Goal: Information Seeking & Learning: Learn about a topic

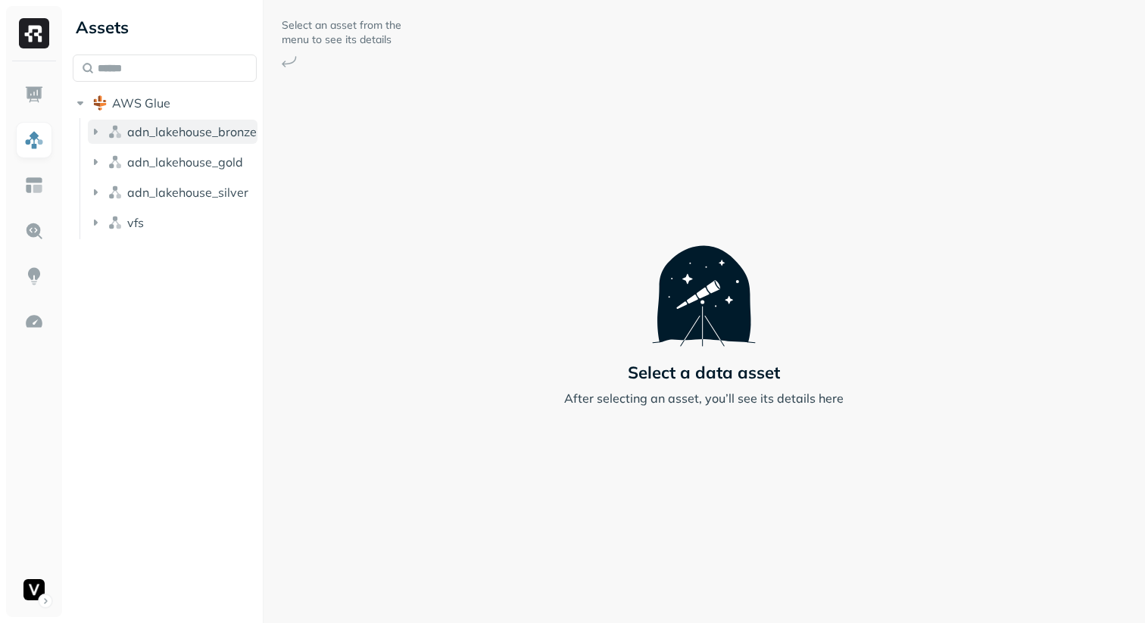
click at [95, 129] on icon "button" at bounding box center [96, 132] width 4 height 6
click at [115, 158] on icon "button" at bounding box center [110, 160] width 15 height 15
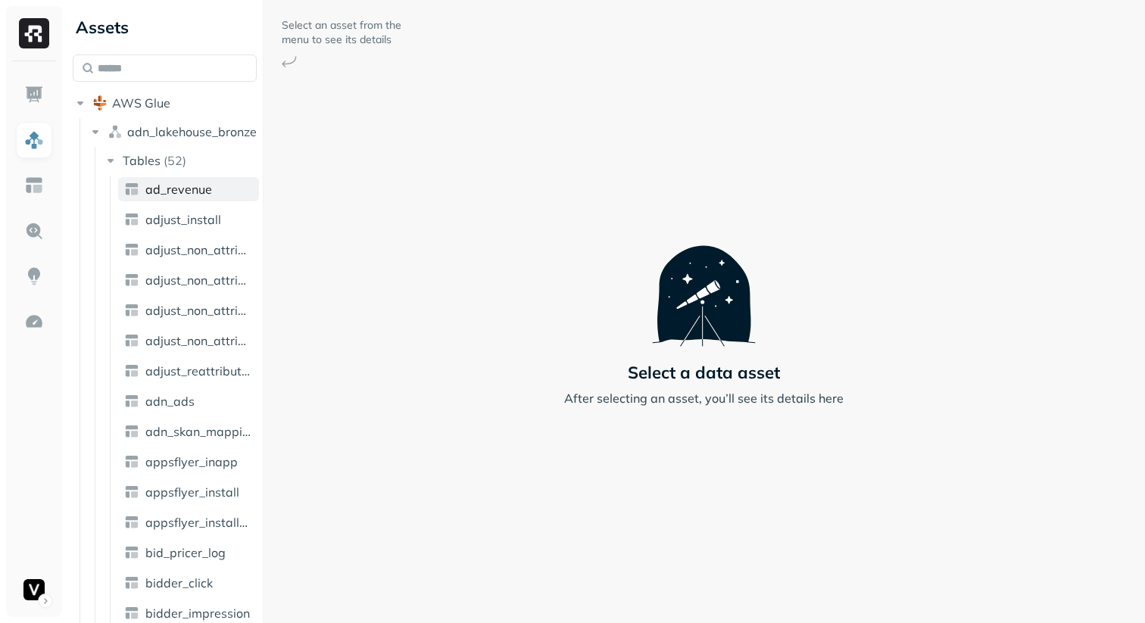
click at [163, 193] on span "ad_revenue" at bounding box center [178, 189] width 67 height 15
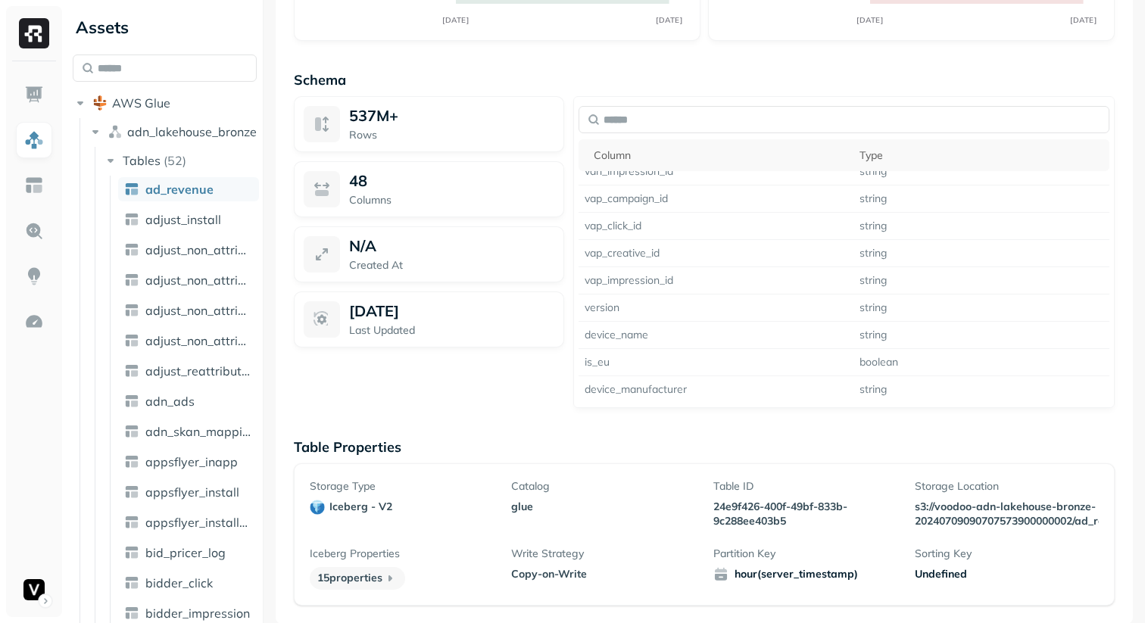
scroll to position [1154, 0]
drag, startPoint x: 579, startPoint y: 574, endPoint x: 552, endPoint y: 573, distance: 26.5
click at [552, 573] on p "Copy-on-Write" at bounding box center [603, 574] width 184 height 14
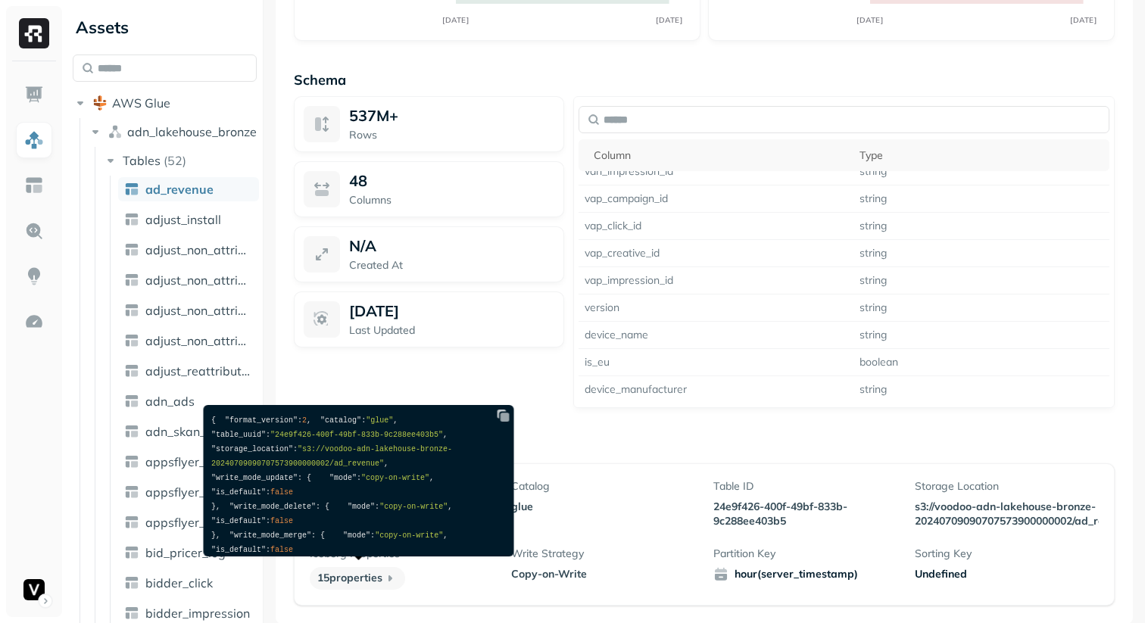
click at [368, 581] on p "15 properties" at bounding box center [357, 578] width 95 height 23
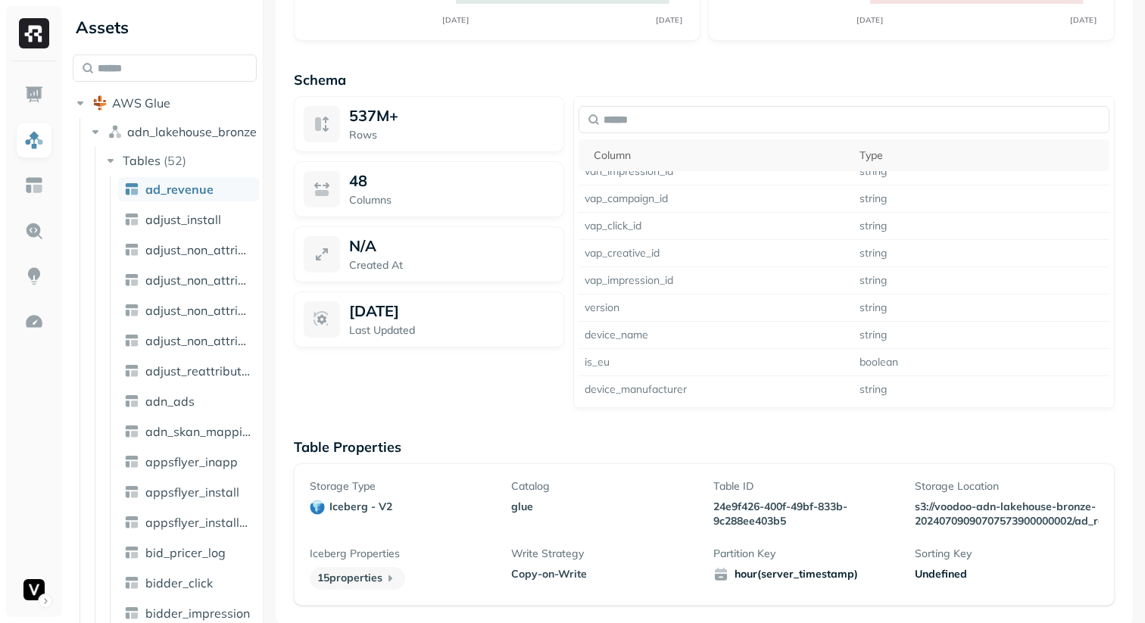
click at [388, 577] on icon at bounding box center [389, 578] width 15 height 15
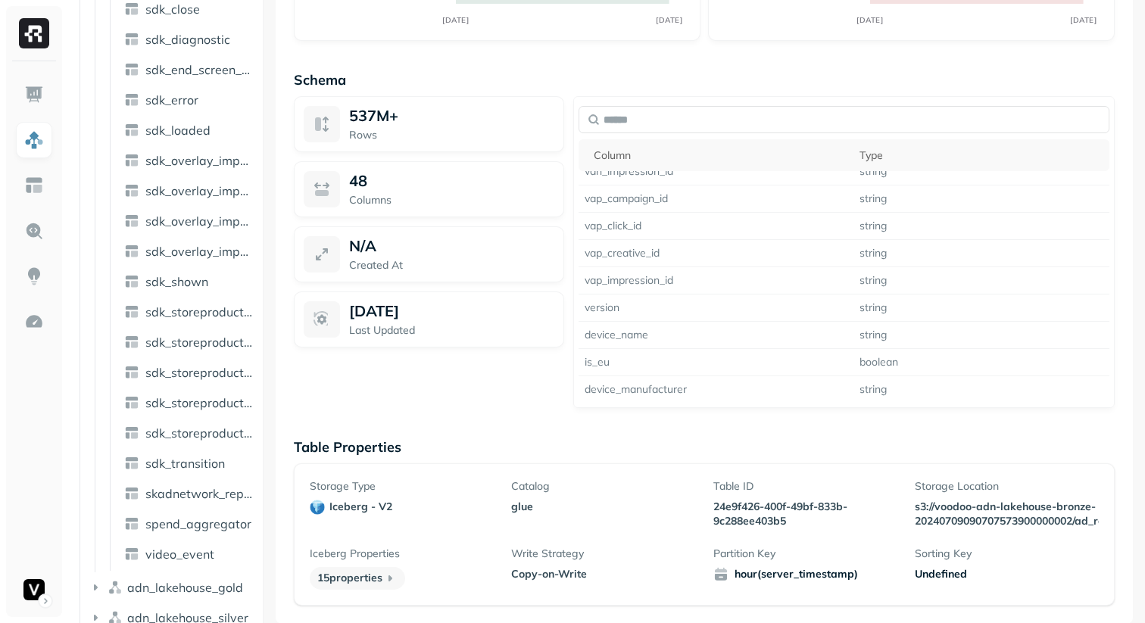
scroll to position [1228, 0]
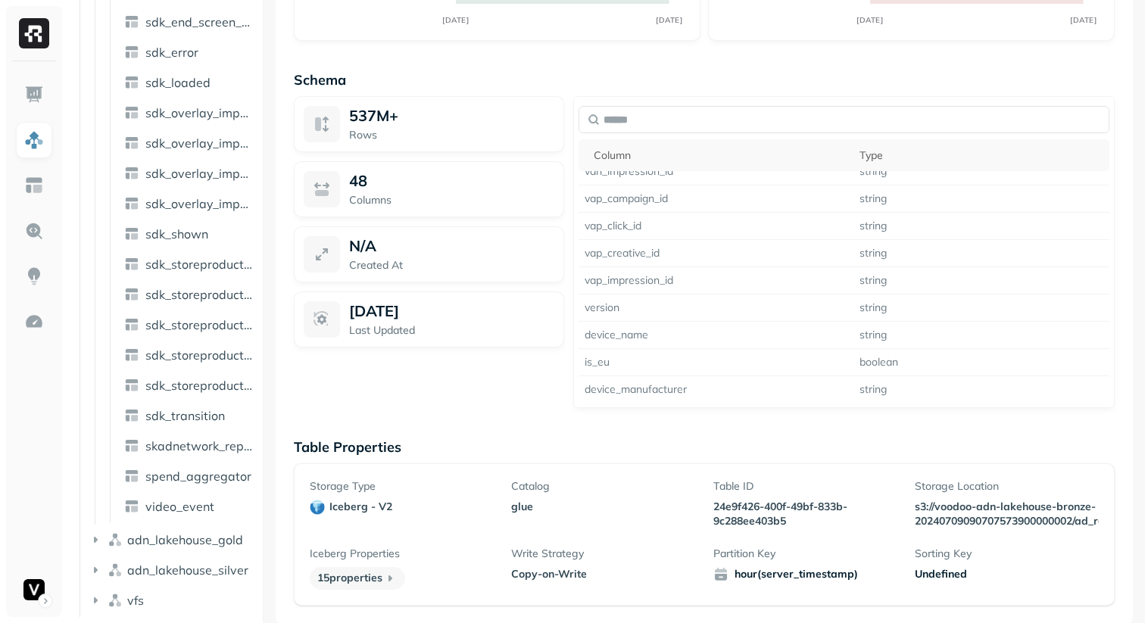
click at [42, 31] on img at bounding box center [34, 33] width 30 height 30
click at [29, 36] on img at bounding box center [34, 33] width 30 height 30
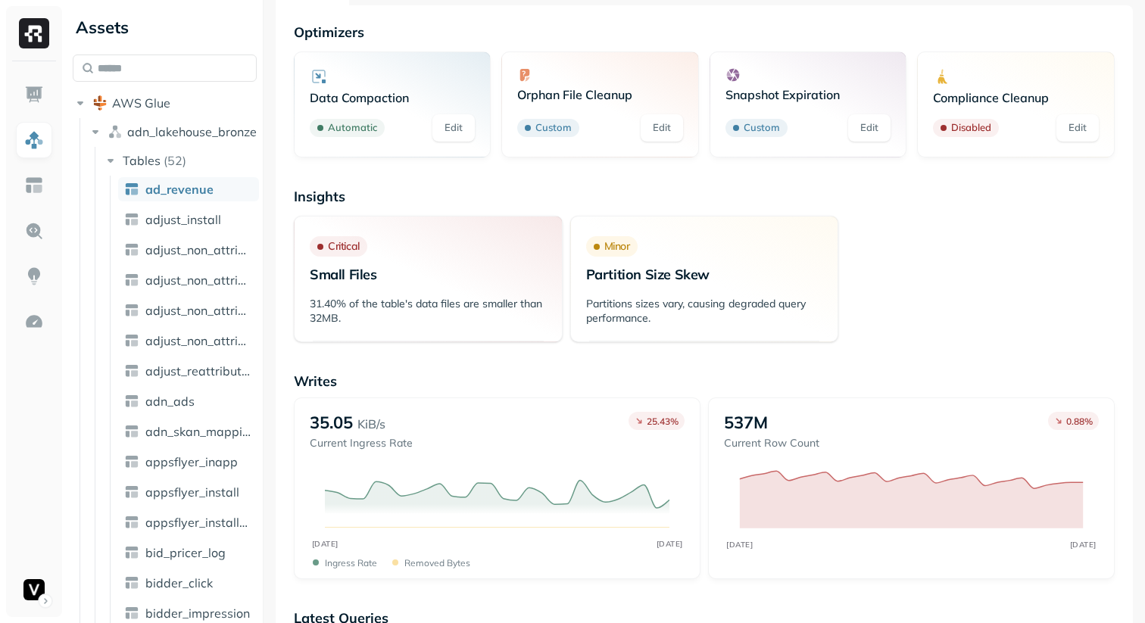
scroll to position [0, 0]
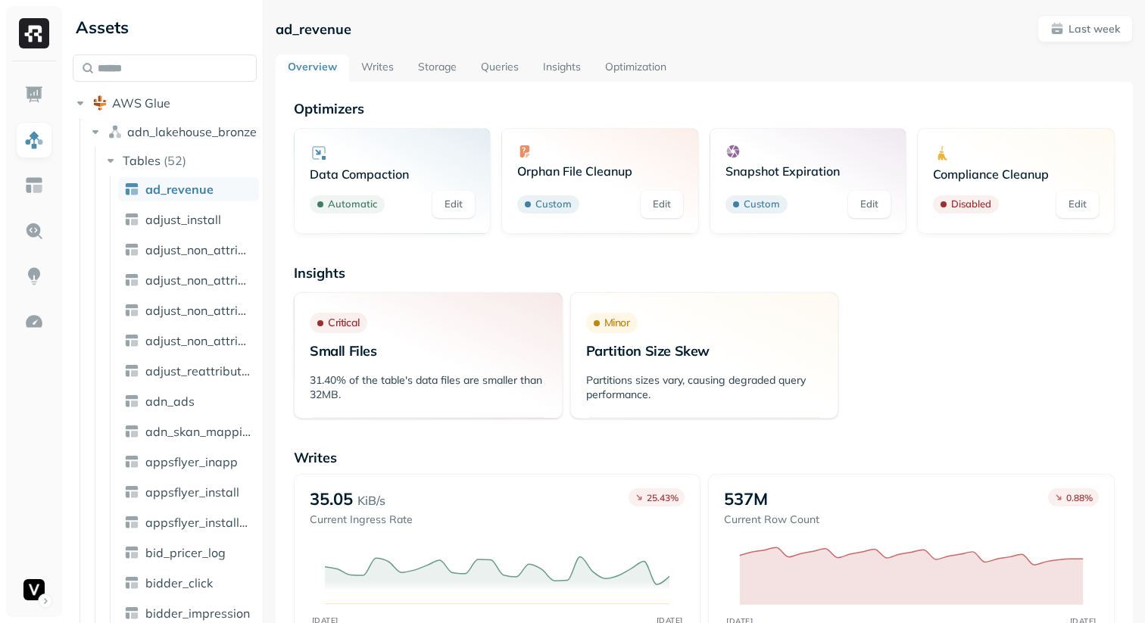
click at [33, 41] on img at bounding box center [34, 33] width 30 height 30
click at [36, 76] on div at bounding box center [34, 339] width 56 height 556
click at [33, 95] on img at bounding box center [34, 95] width 20 height 20
